Goal: Information Seeking & Learning: Learn about a topic

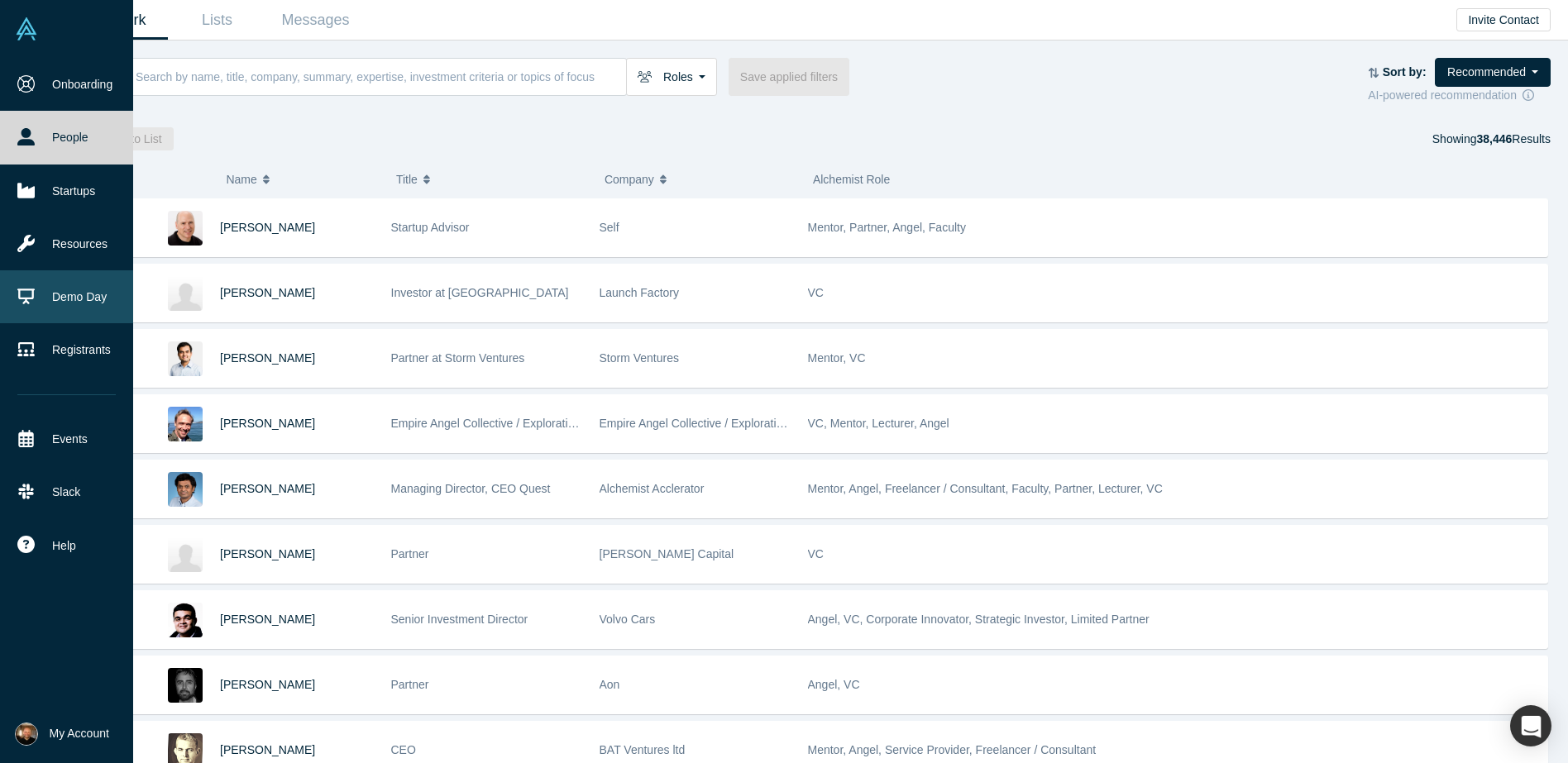
click at [49, 296] on link "Demo Day" at bounding box center [66, 296] width 133 height 53
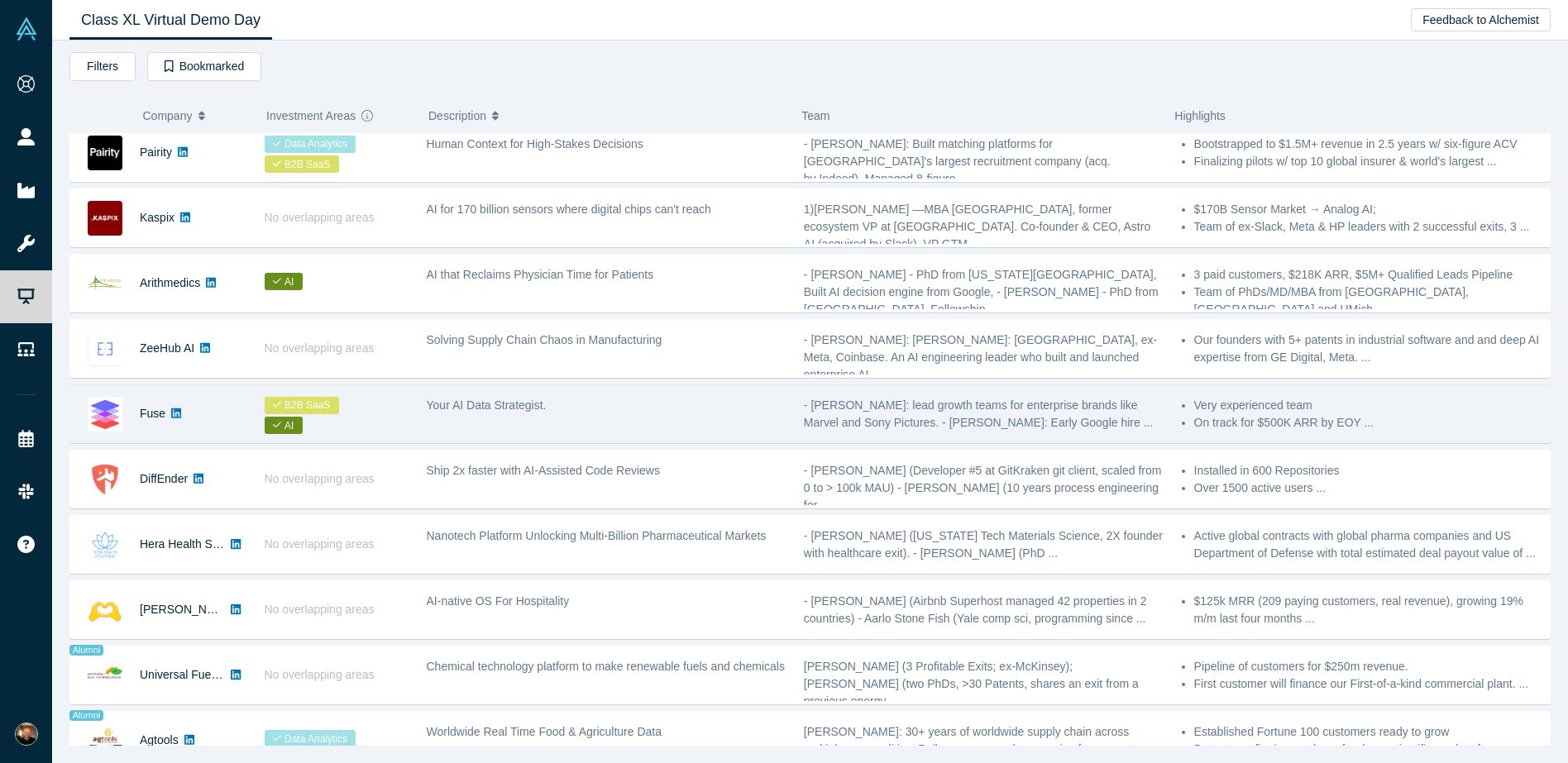
scroll to position [468, 0]
